Goal: Book appointment/travel/reservation

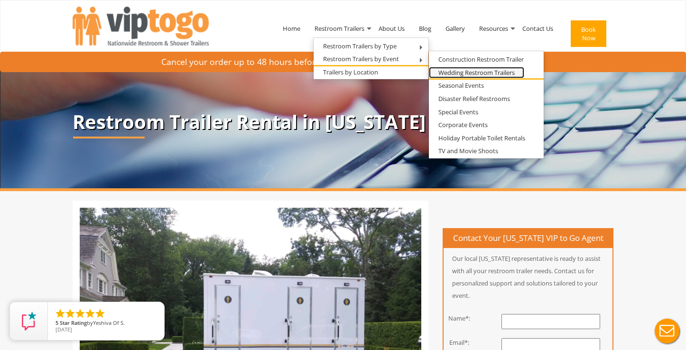
click at [497, 72] on link "Wedding Restroom Trailers" at bounding box center [476, 73] width 95 height 12
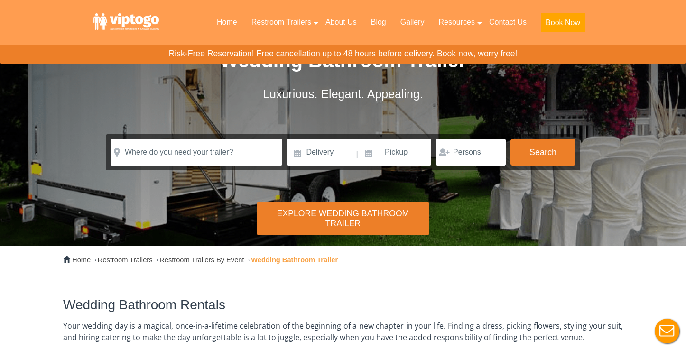
scroll to position [43, 0]
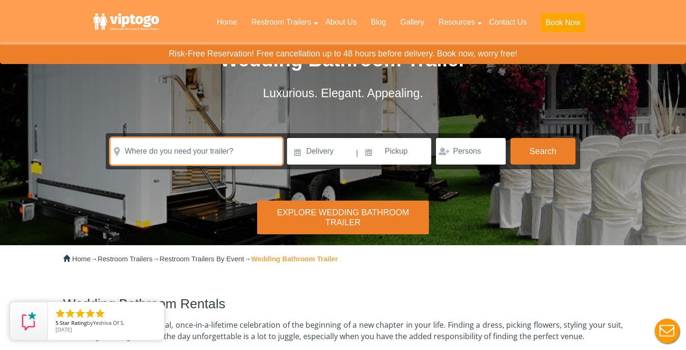
click at [233, 158] on input "text" at bounding box center [197, 151] width 172 height 27
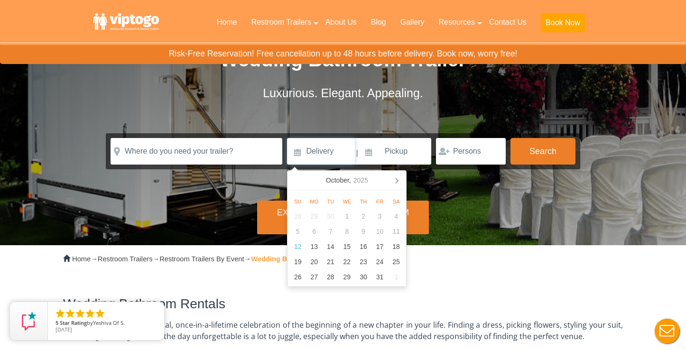
click at [317, 152] on input at bounding box center [321, 151] width 68 height 27
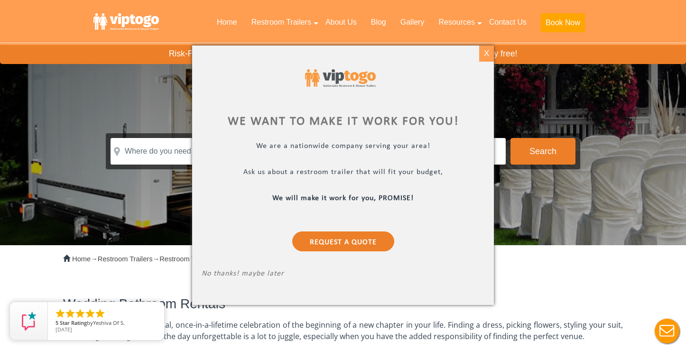
click at [484, 52] on div "X" at bounding box center [486, 54] width 15 height 16
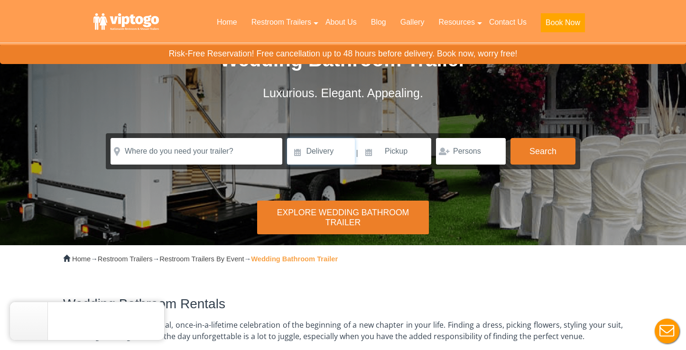
click at [320, 152] on input at bounding box center [321, 151] width 68 height 27
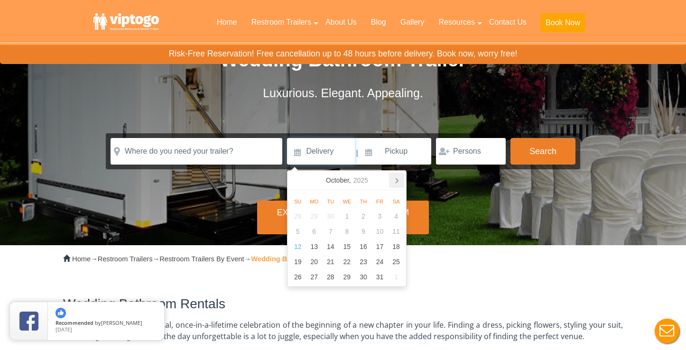
click at [396, 177] on icon at bounding box center [396, 180] width 15 height 15
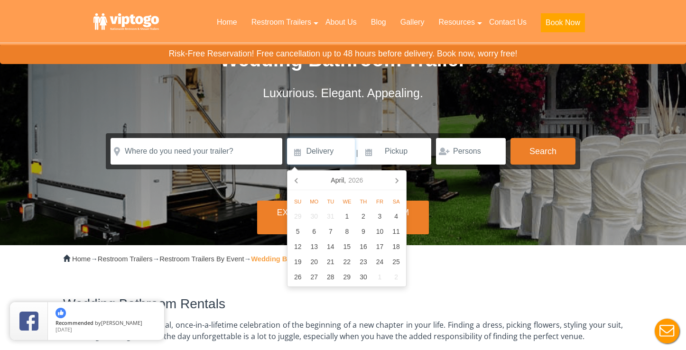
click at [396, 177] on icon at bounding box center [396, 180] width 15 height 15
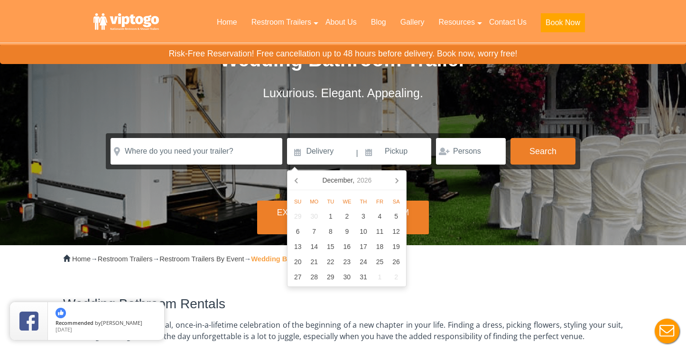
click at [396, 177] on icon at bounding box center [396, 180] width 15 height 15
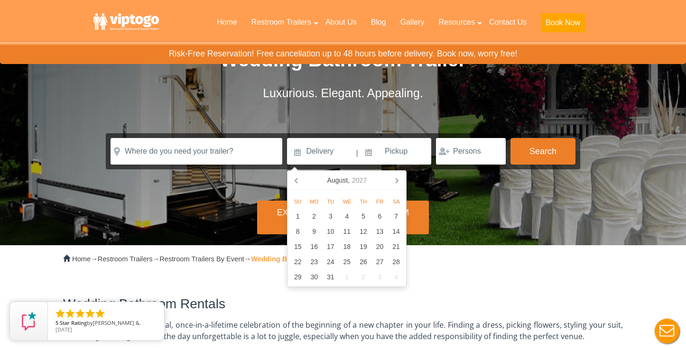
click at [396, 177] on icon at bounding box center [396, 180] width 15 height 15
click at [397, 213] on div "2" at bounding box center [396, 216] width 17 height 15
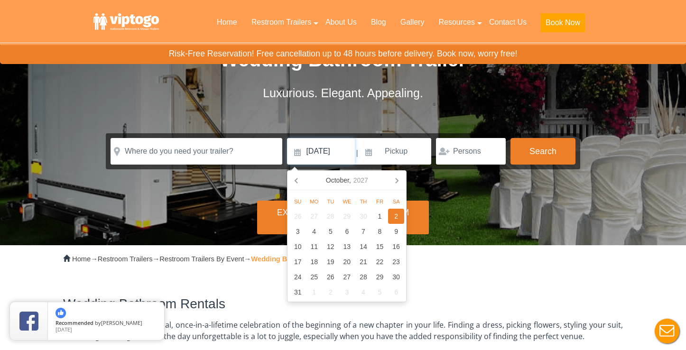
click at [328, 151] on input "[DATE]" at bounding box center [321, 151] width 68 height 27
click at [381, 212] on div "1" at bounding box center [380, 216] width 17 height 15
type input "[DATE]"
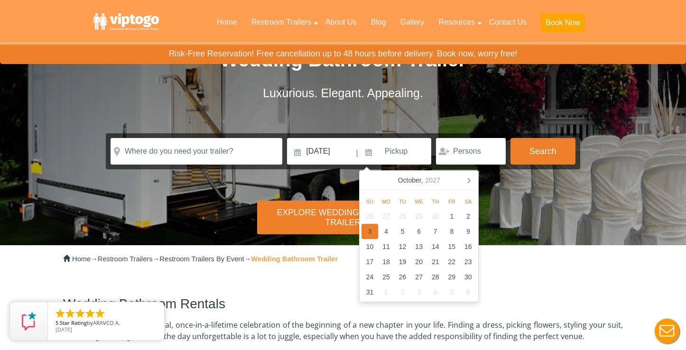
click at [372, 230] on div "3" at bounding box center [370, 231] width 17 height 15
type input "[DATE]"
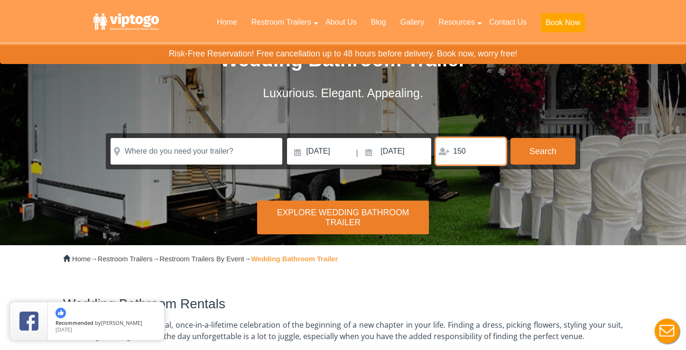
type input "150"
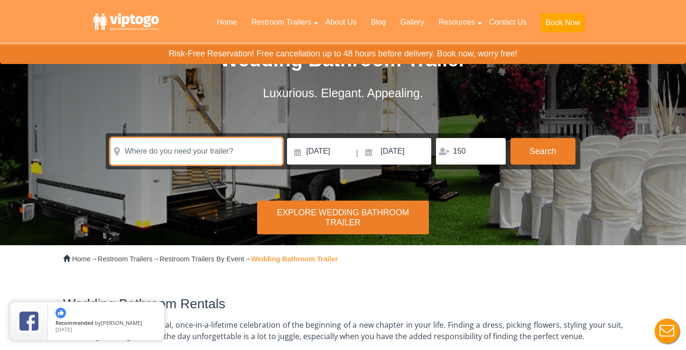
click at [243, 152] on input "text" at bounding box center [197, 151] width 172 height 27
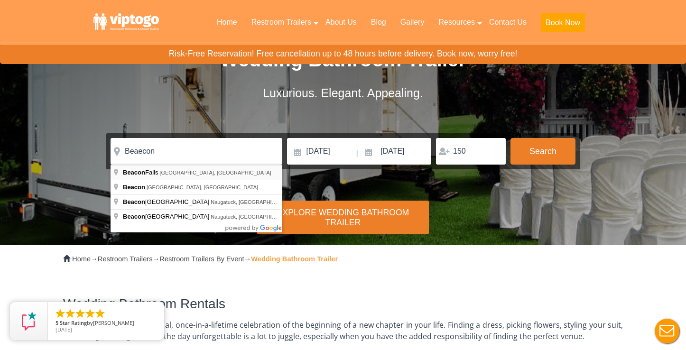
type input "[GEOGRAPHIC_DATA], [GEOGRAPHIC_DATA], [GEOGRAPHIC_DATA]"
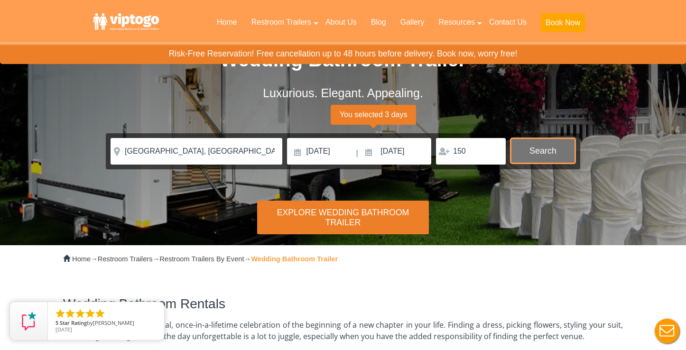
click at [566, 150] on button "Search" at bounding box center [543, 151] width 65 height 26
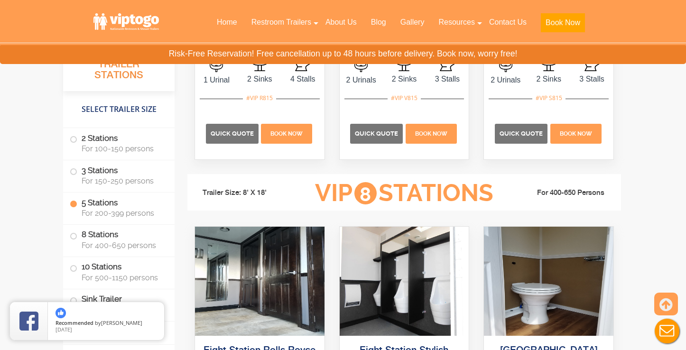
scroll to position [2176, 0]
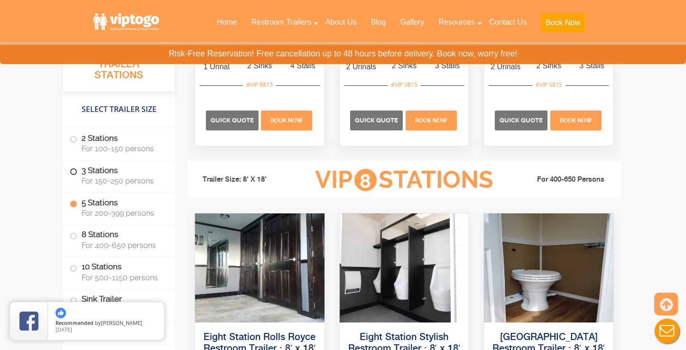
click at [133, 188] on label "3 Stations For 150-250 persons" at bounding box center [119, 175] width 98 height 29
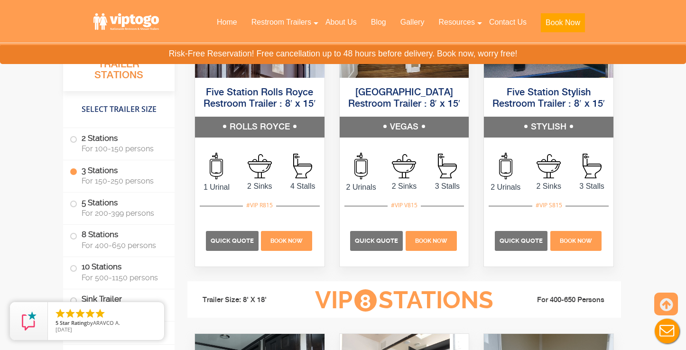
click at [146, 176] on label "3 Stations For 150-250 persons" at bounding box center [119, 175] width 98 height 29
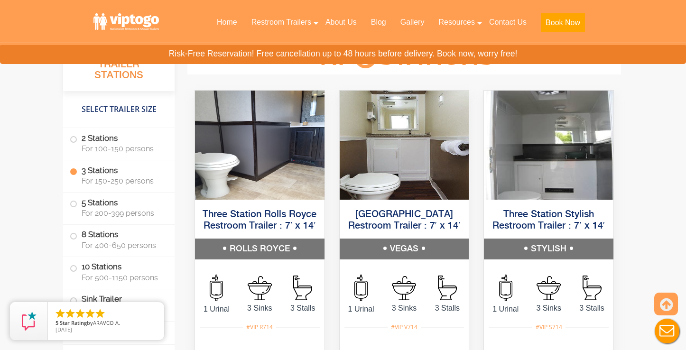
scroll to position [1568, 0]
